Goal: Browse casually: Explore the website without a specific task or goal

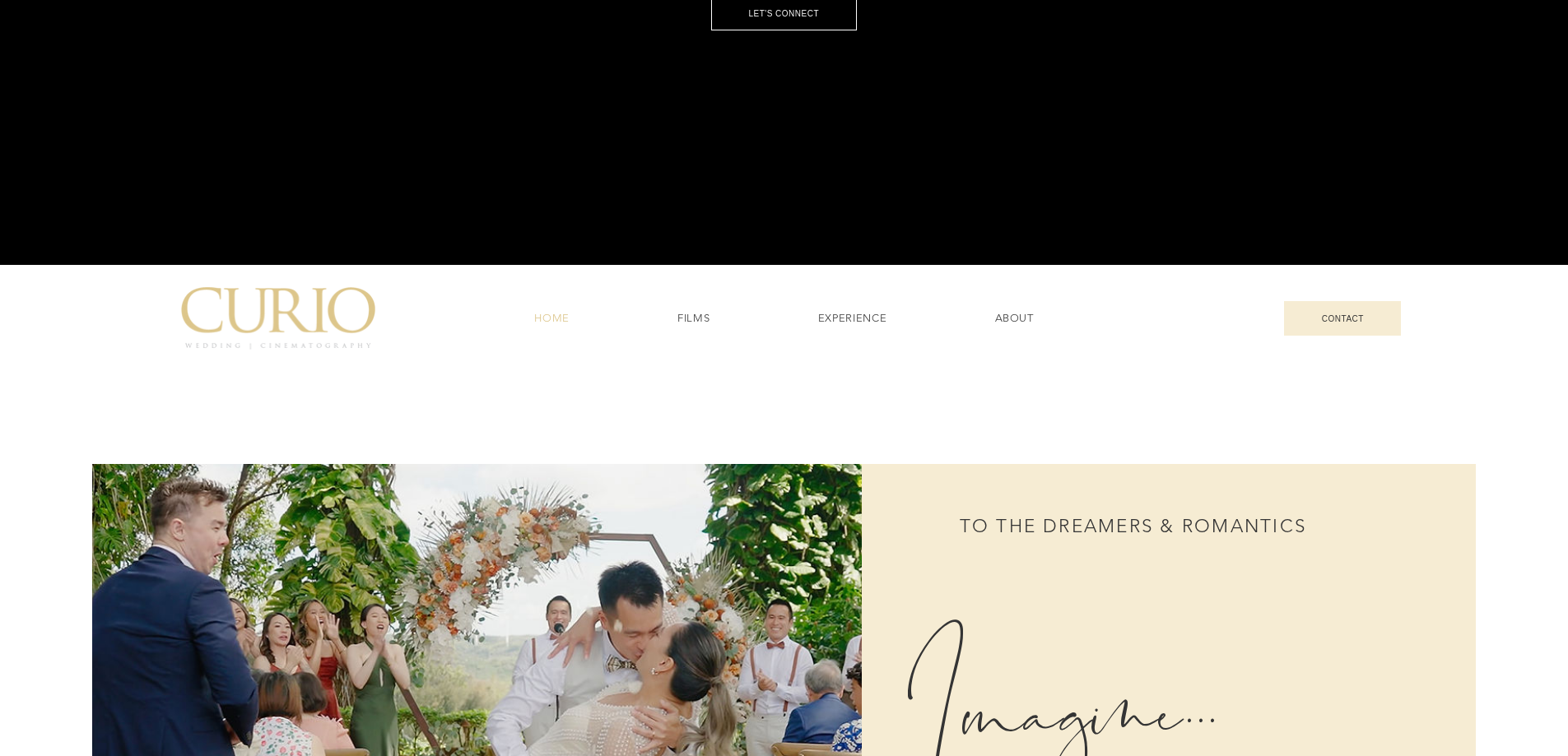
scroll to position [658, 0]
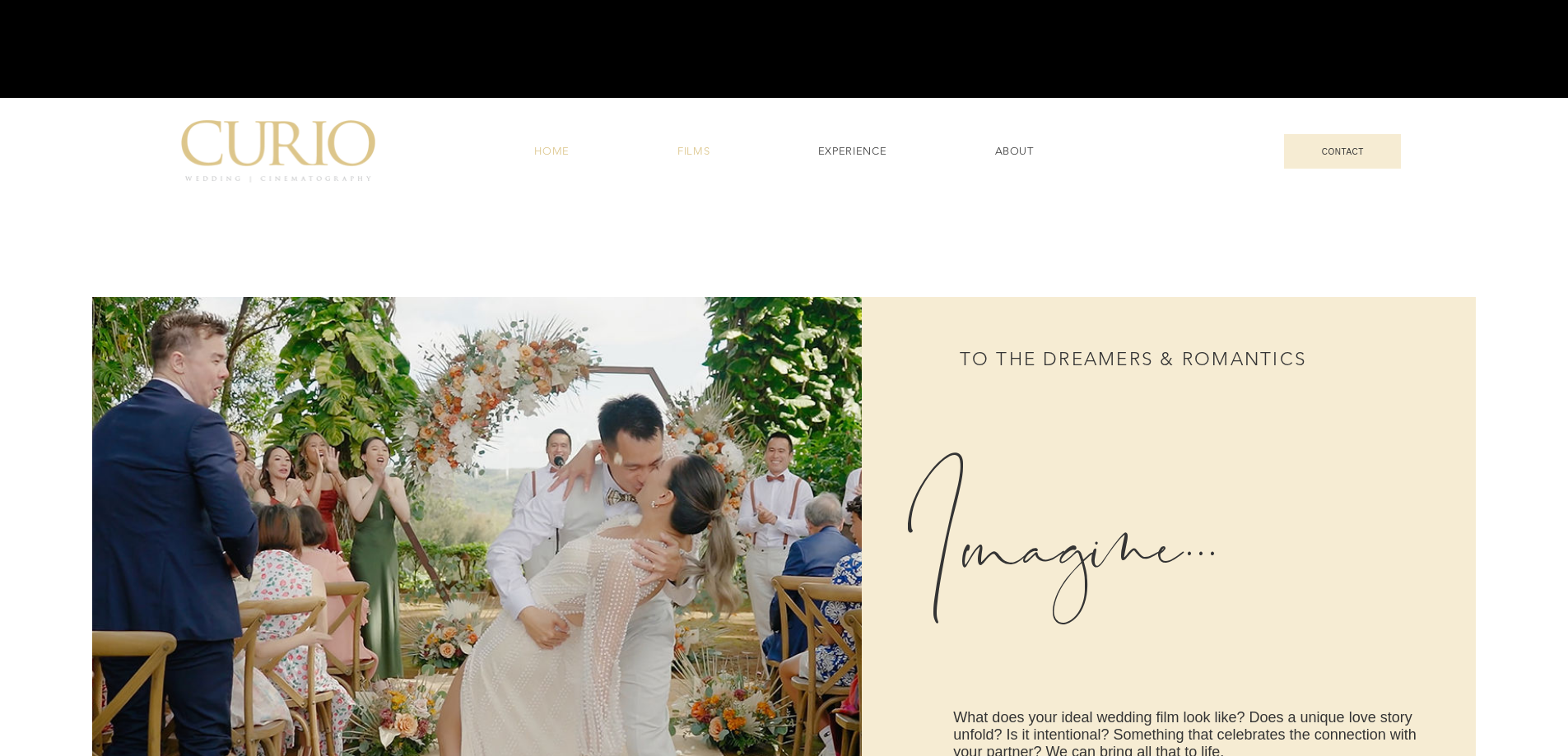
click at [696, 156] on span "FILMS" at bounding box center [693, 151] width 32 height 15
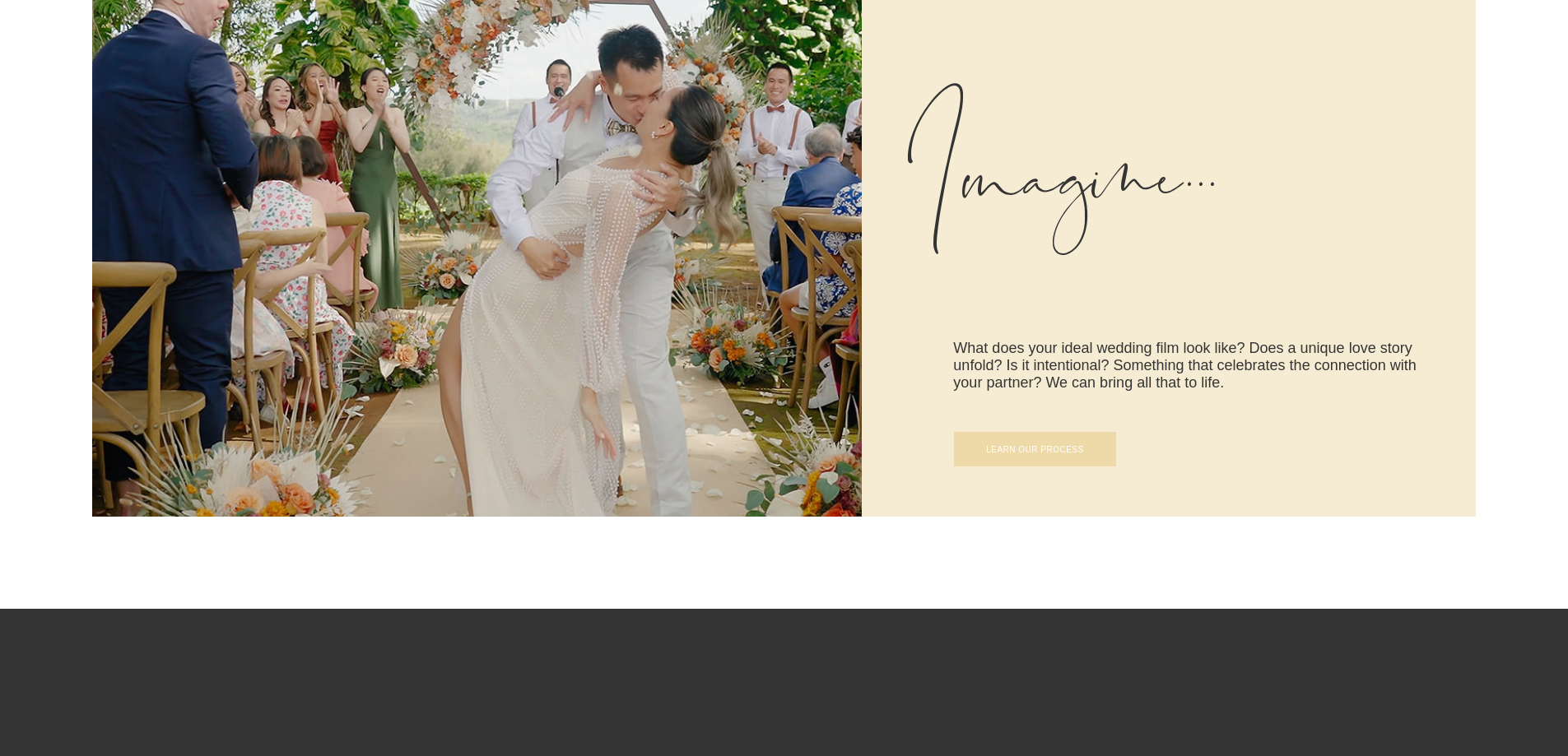
scroll to position [988, 0]
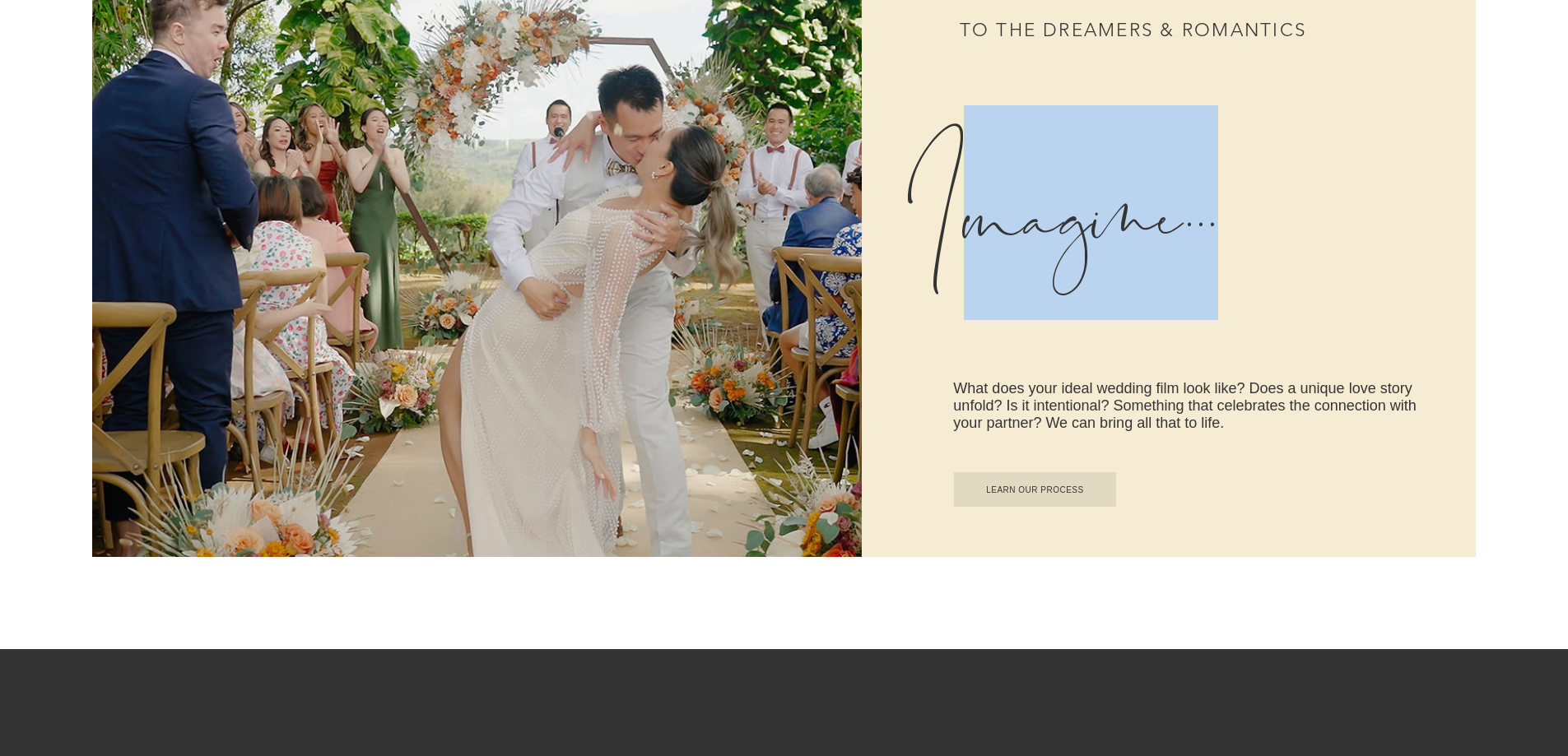
drag, startPoint x: 944, startPoint y: 208, endPoint x: 1216, endPoint y: 222, distance: 272.4
click at [1216, 222] on p "Imagine..." at bounding box center [1106, 213] width 407 height 215
click at [1226, 224] on p "Imagine..." at bounding box center [1106, 213] width 407 height 215
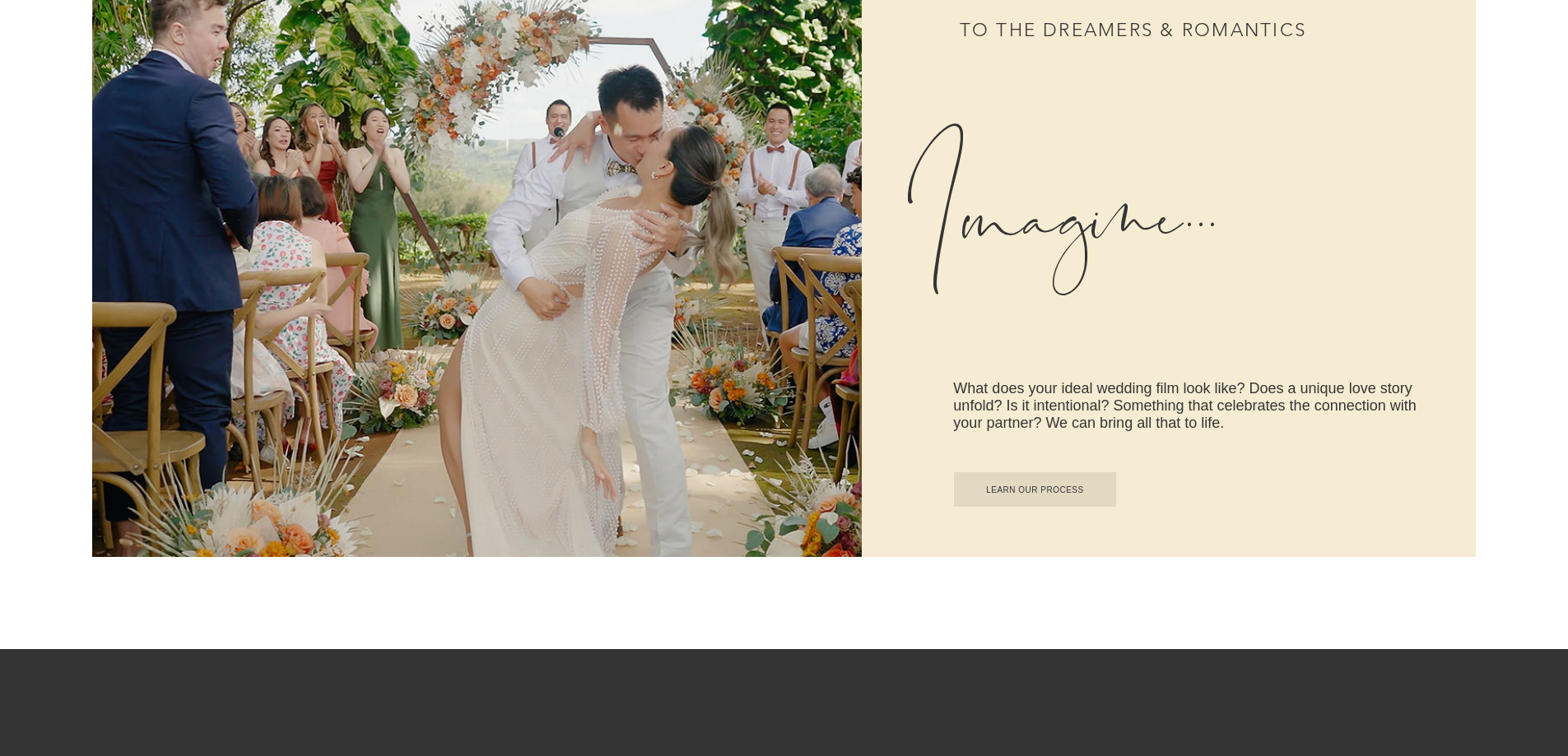
click at [1206, 211] on p "Imagine..." at bounding box center [1106, 213] width 407 height 215
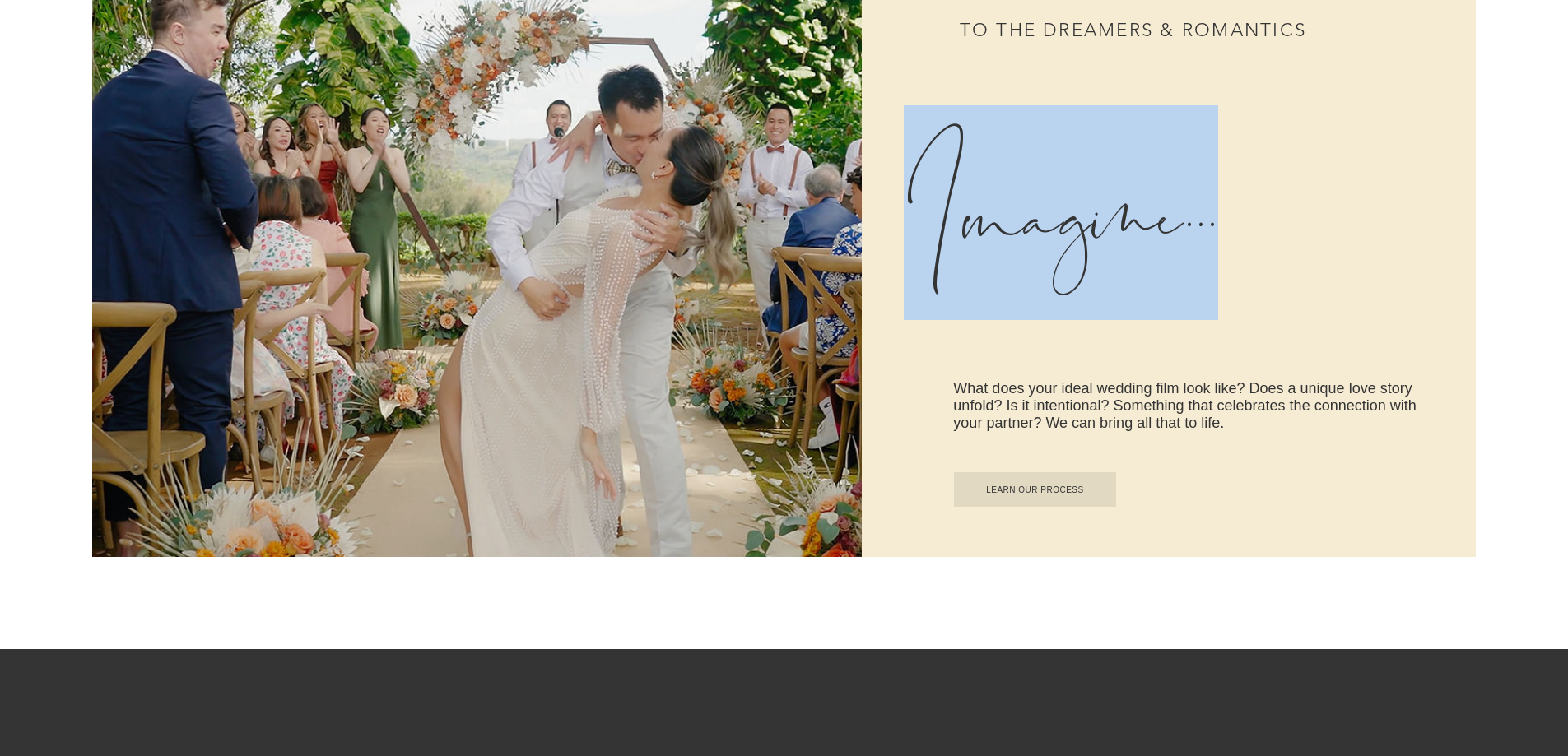
drag, startPoint x: 1229, startPoint y: 213, endPoint x: 922, endPoint y: 217, distance: 307.0
click at [922, 217] on p "Imagine..." at bounding box center [1106, 213] width 407 height 215
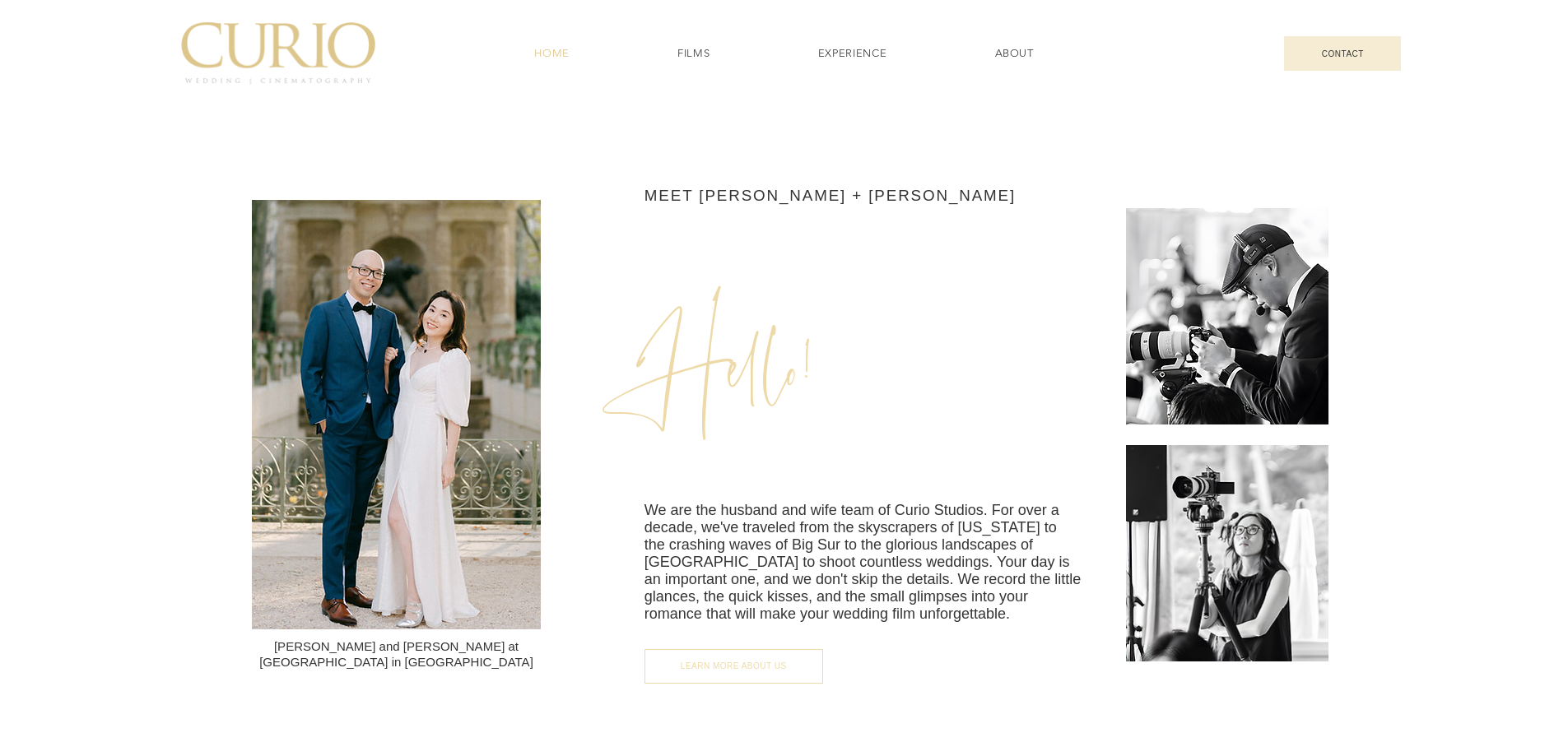
scroll to position [2303, 0]
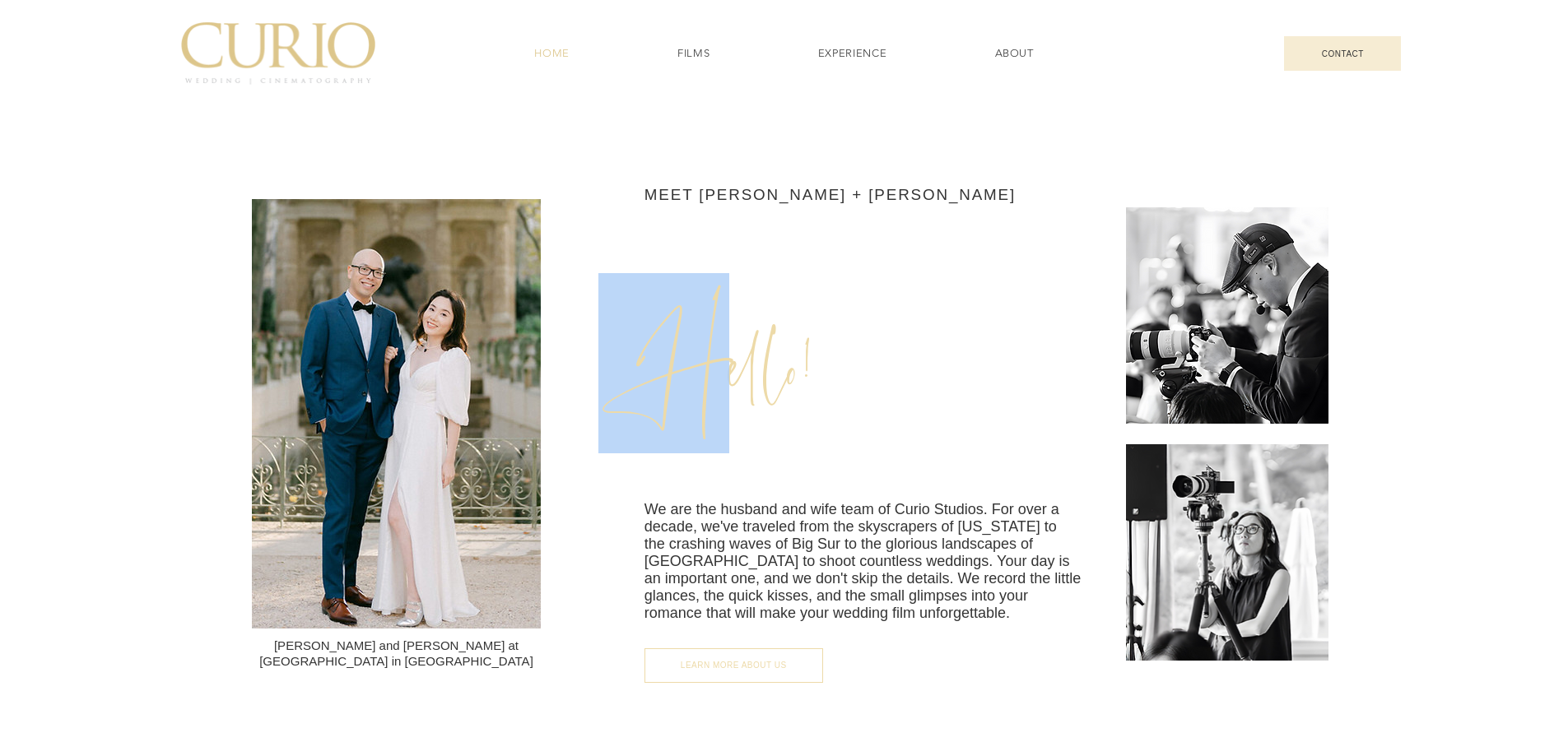
drag, startPoint x: 637, startPoint y: 344, endPoint x: 709, endPoint y: 358, distance: 73.3
click at [709, 358] on span "Hello!" at bounding box center [705, 363] width 214 height 180
click at [709, 357] on span "Hello!" at bounding box center [705, 363] width 214 height 180
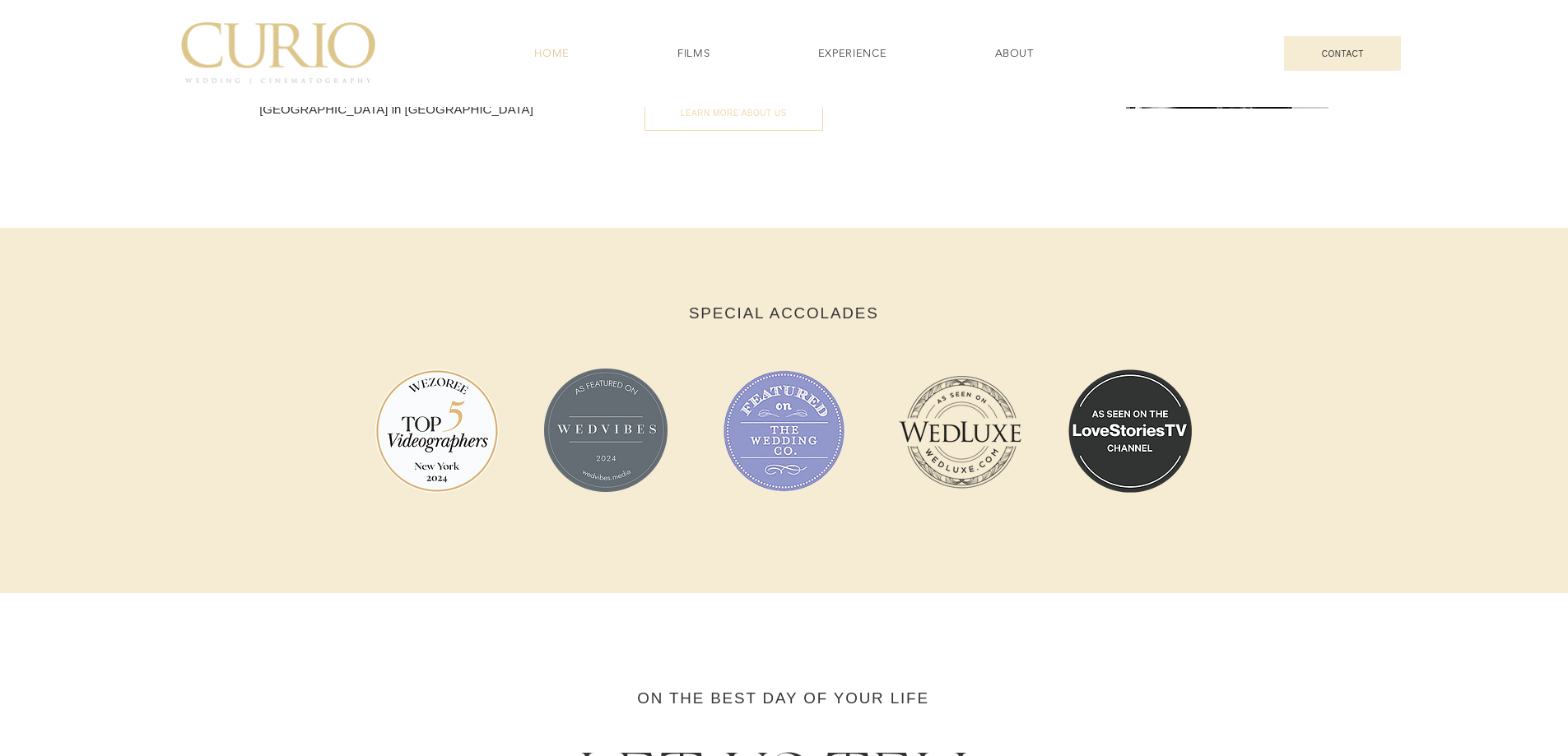
scroll to position [2879, 0]
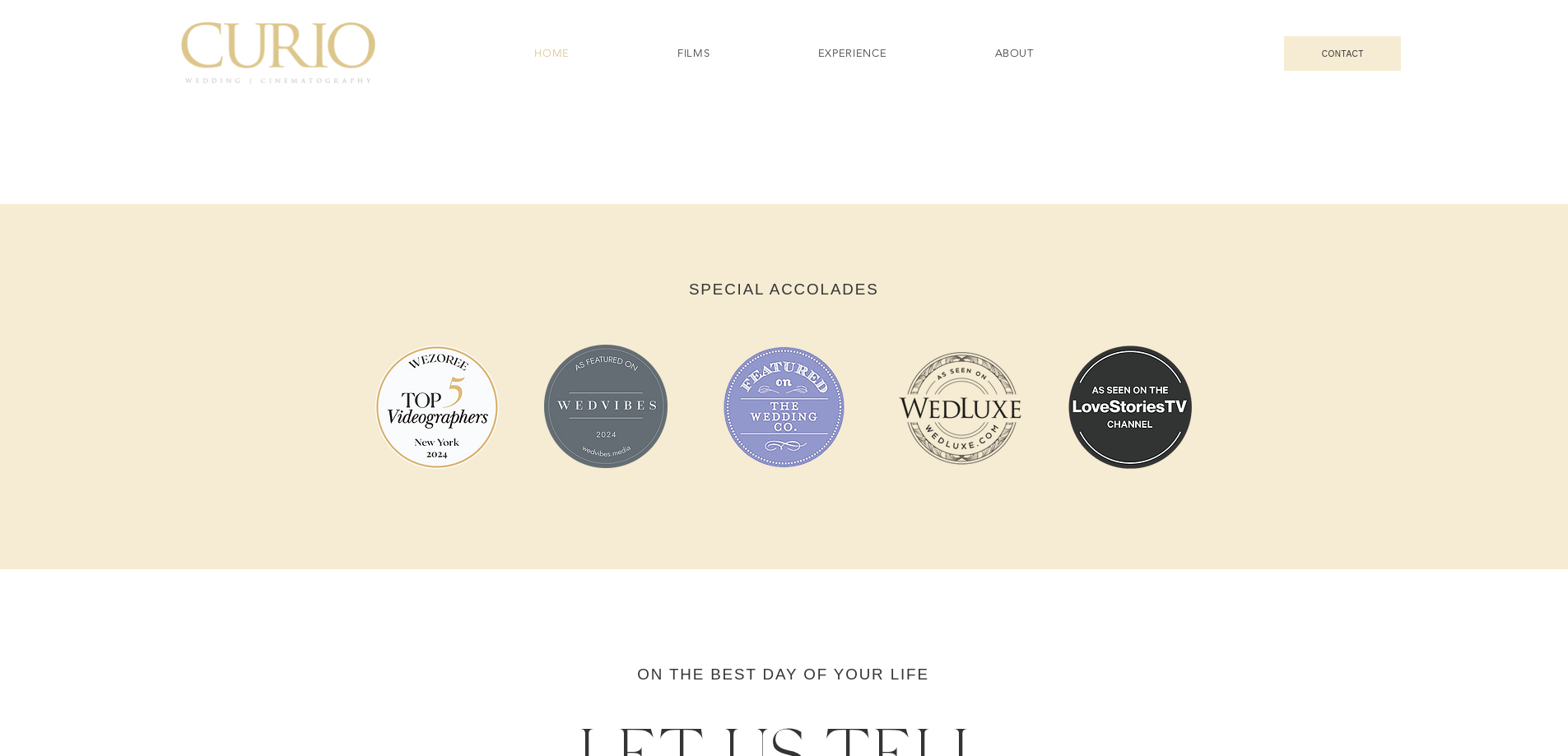
click at [584, 394] on img at bounding box center [605, 406] width 123 height 123
click at [763, 394] on img at bounding box center [783, 407] width 123 height 123
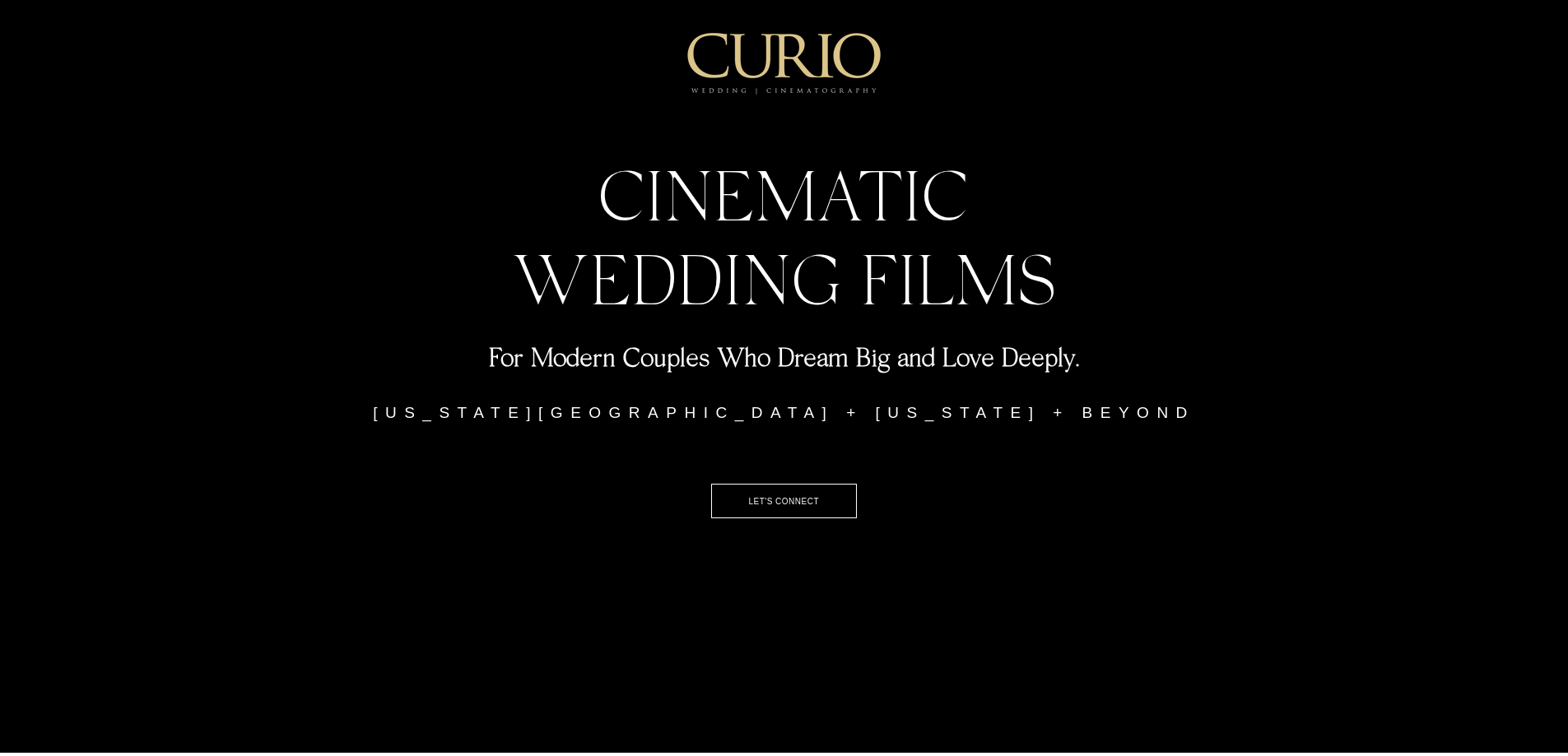
scroll to position [0, 0]
